Goal: Transaction & Acquisition: Purchase product/service

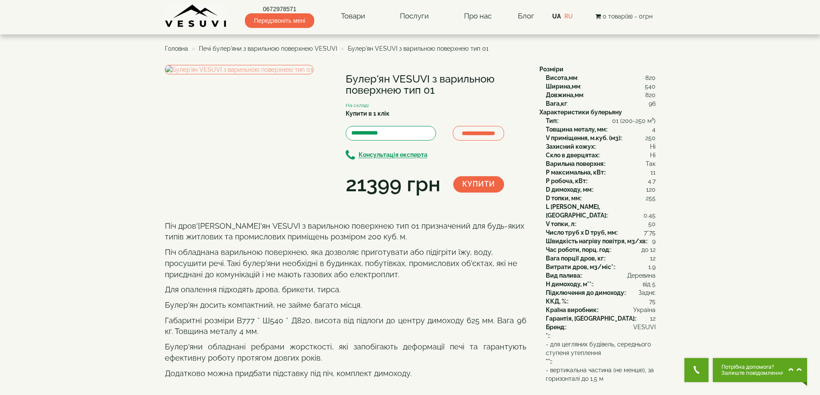
click at [281, 48] on span "Печі булер'яни з варильною поверхнею VESUVI" at bounding box center [268, 48] width 138 height 7
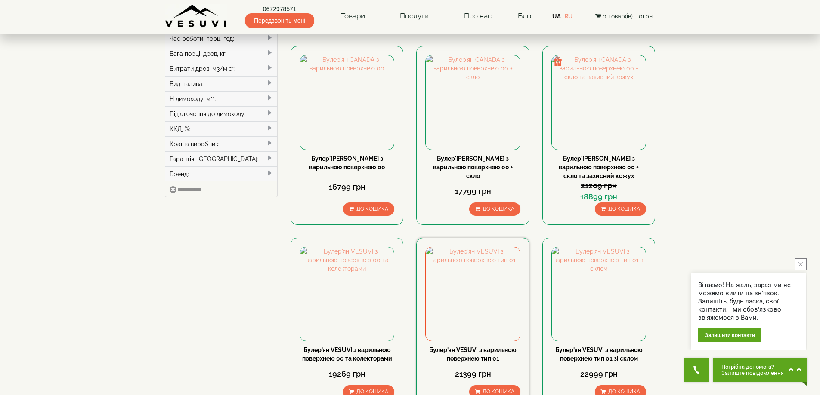
scroll to position [258, 0]
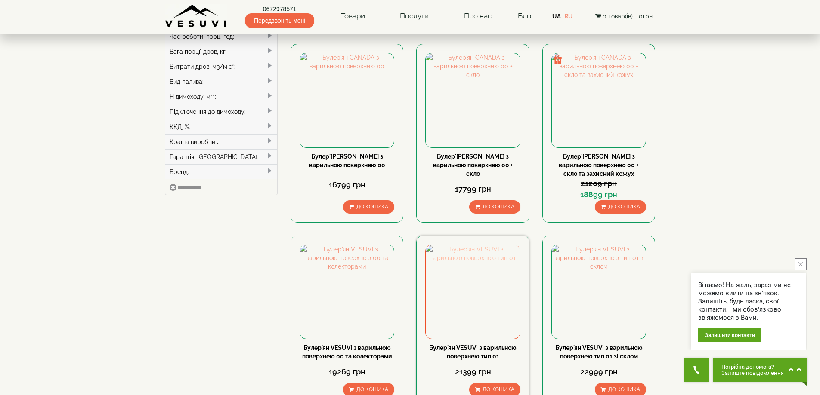
click at [486, 289] on img at bounding box center [473, 292] width 94 height 94
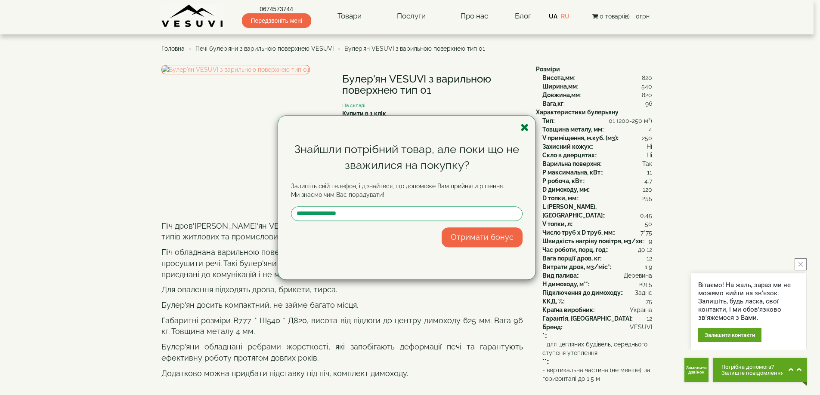
click at [527, 125] on icon "button" at bounding box center [524, 127] width 9 height 11
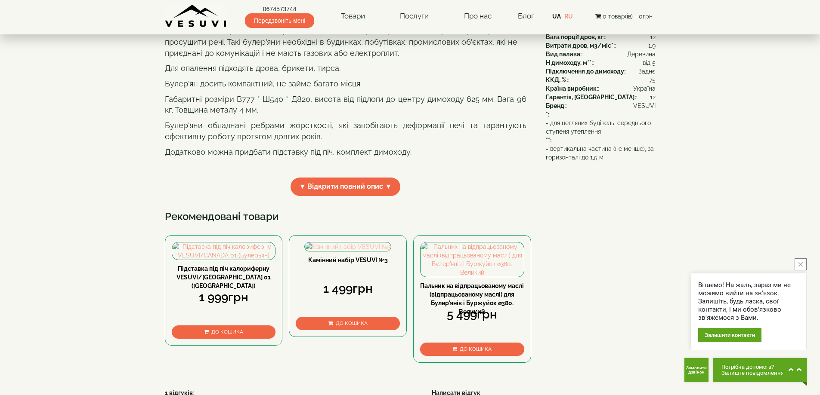
scroll to position [344, 0]
